Goal: Task Accomplishment & Management: Use online tool/utility

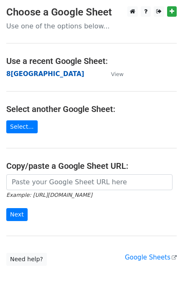
click at [22, 75] on strong "8[GEOGRAPHIC_DATA]" at bounding box center [45, 74] width 78 height 8
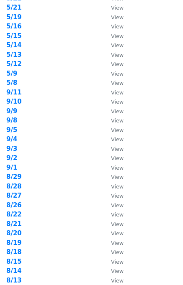
scroll to position [112, 0]
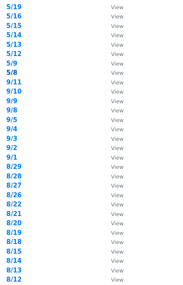
click at [14, 75] on strong "5/8" at bounding box center [11, 73] width 11 height 8
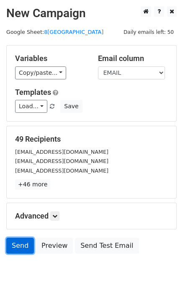
click at [24, 249] on link "Send" at bounding box center [20, 246] width 28 height 16
